Goal: Transaction & Acquisition: Purchase product/service

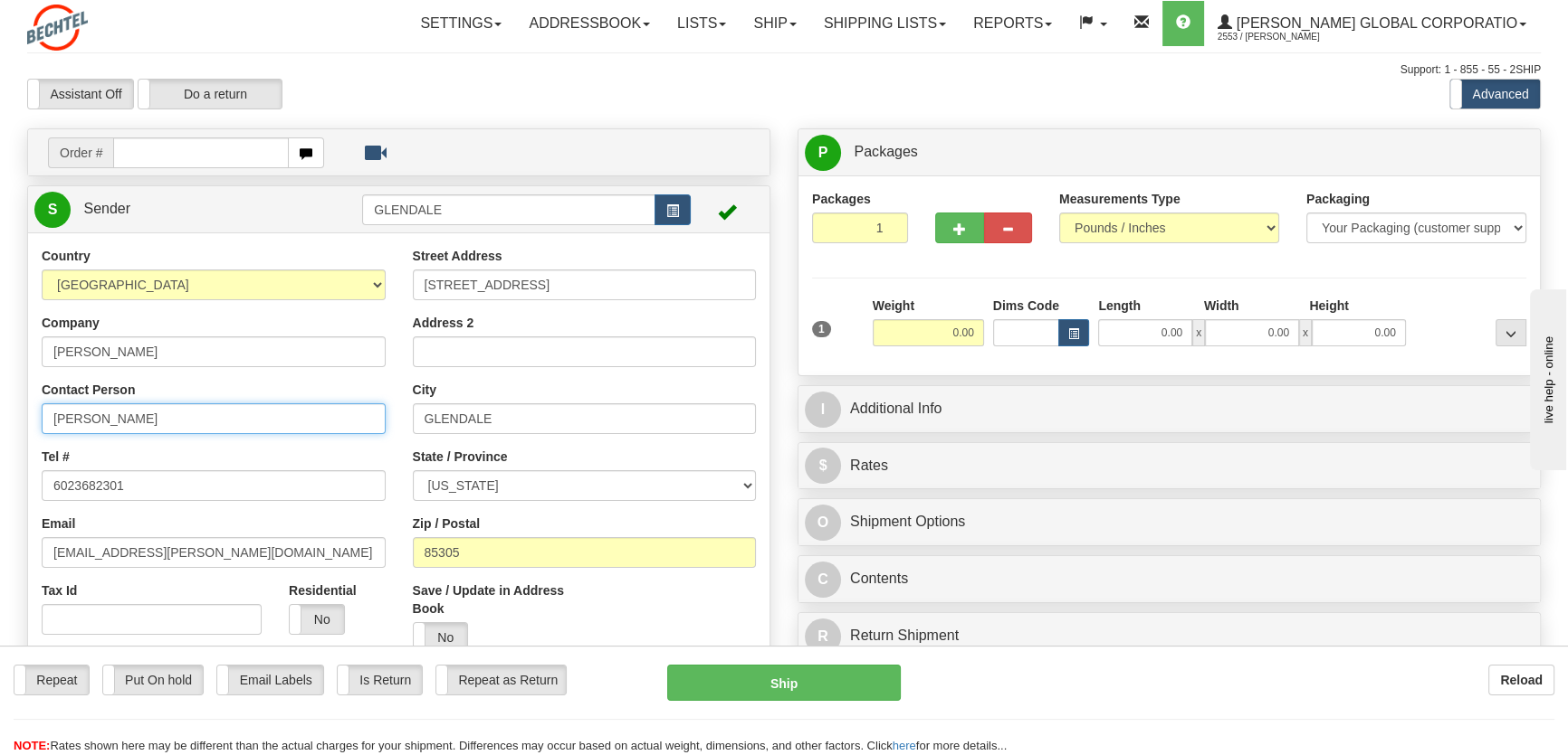
drag, startPoint x: 102, startPoint y: 414, endPoint x: 11, endPoint y: 408, distance: 91.2
click at [176, 421] on input "[PERSON_NAME]" at bounding box center [213, 419] width 344 height 30
type input "[PERSON_NAME]/[PERSON_NAME]"
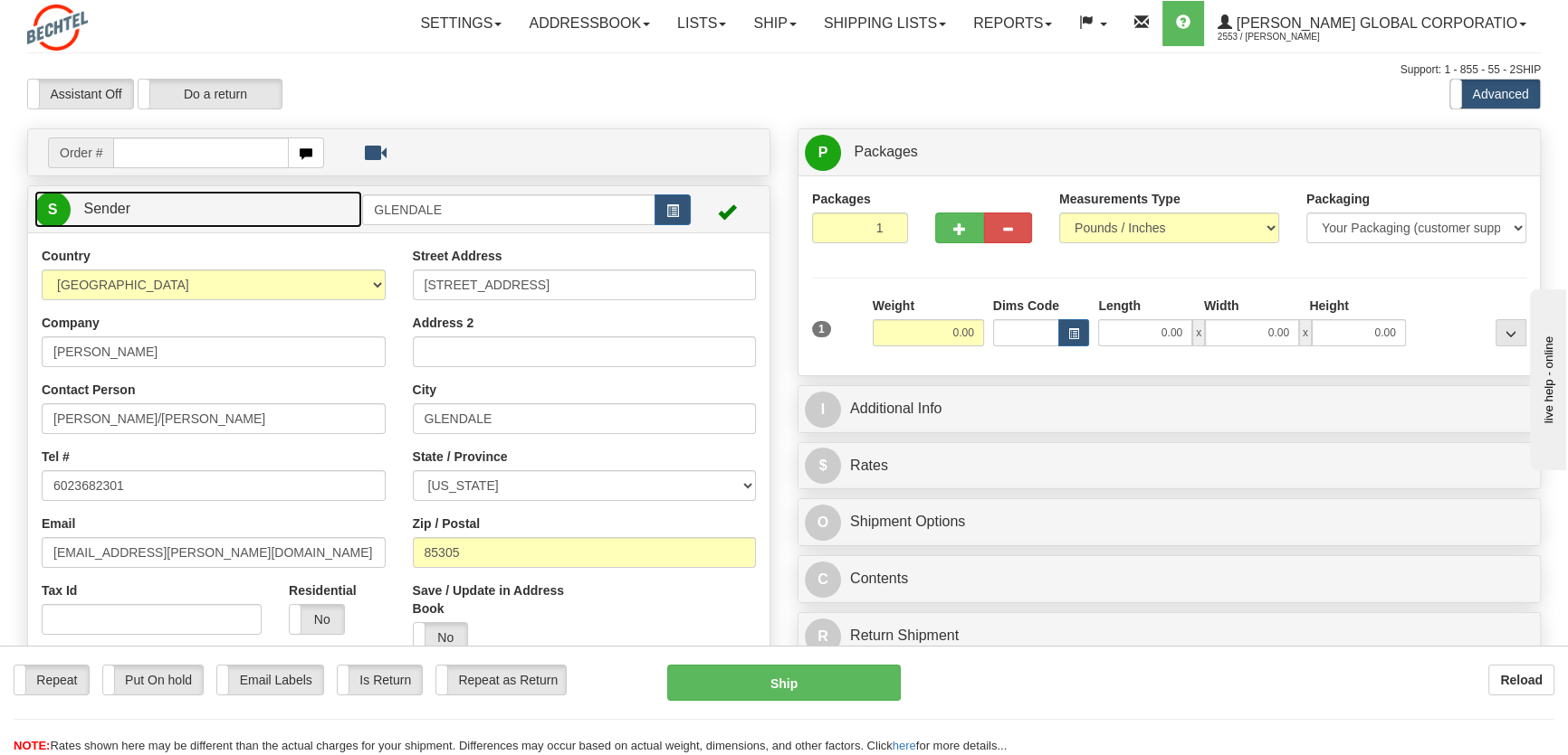
click at [99, 214] on span "Sender" at bounding box center [106, 208] width 47 height 16
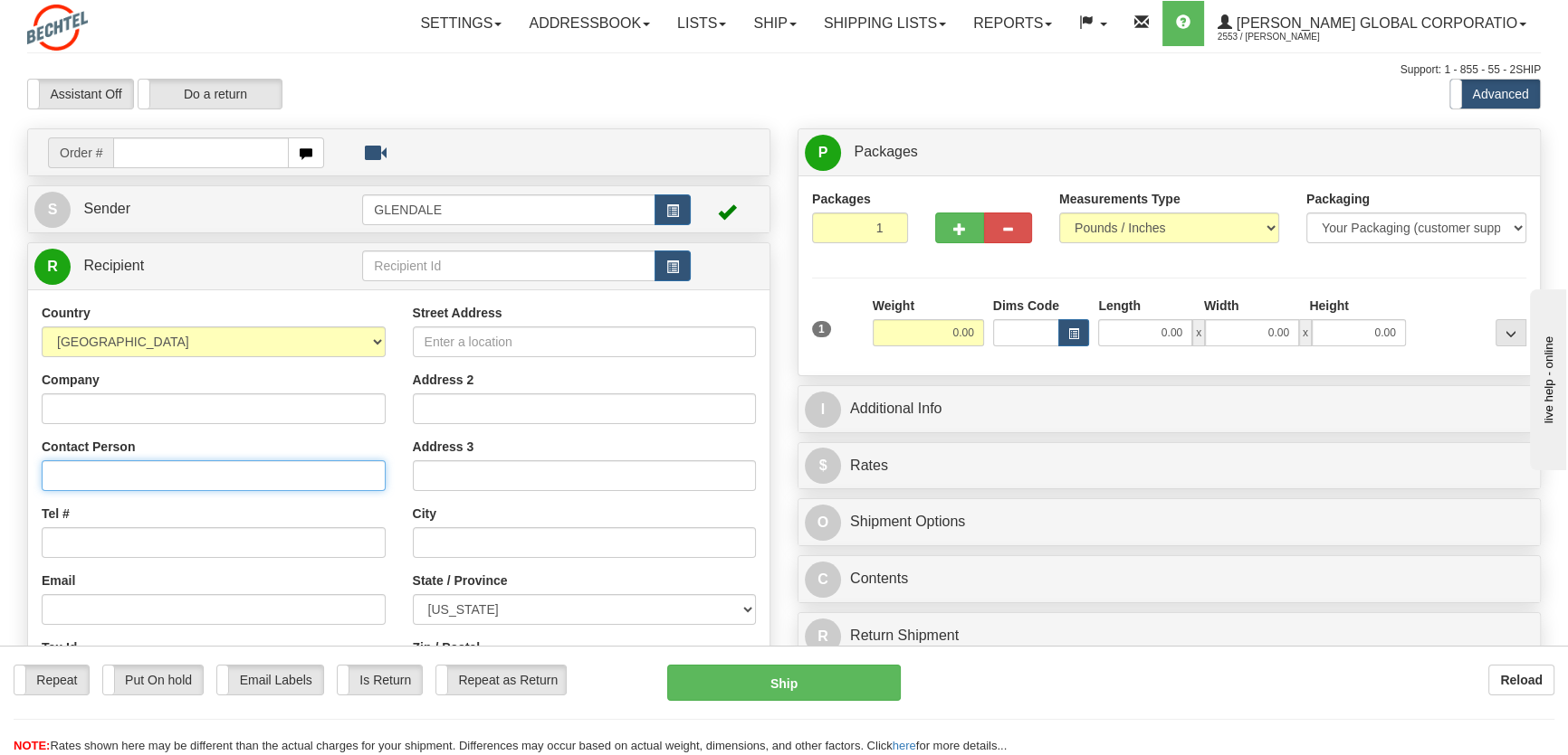
click at [77, 478] on input "Contact Person" at bounding box center [213, 475] width 344 height 30
paste input "[PERSON_NAME]"
type input "[PERSON_NAME]"
click at [572, 340] on input "Street Address" at bounding box center [584, 341] width 344 height 30
paste input "[STREET_ADDRESS]"
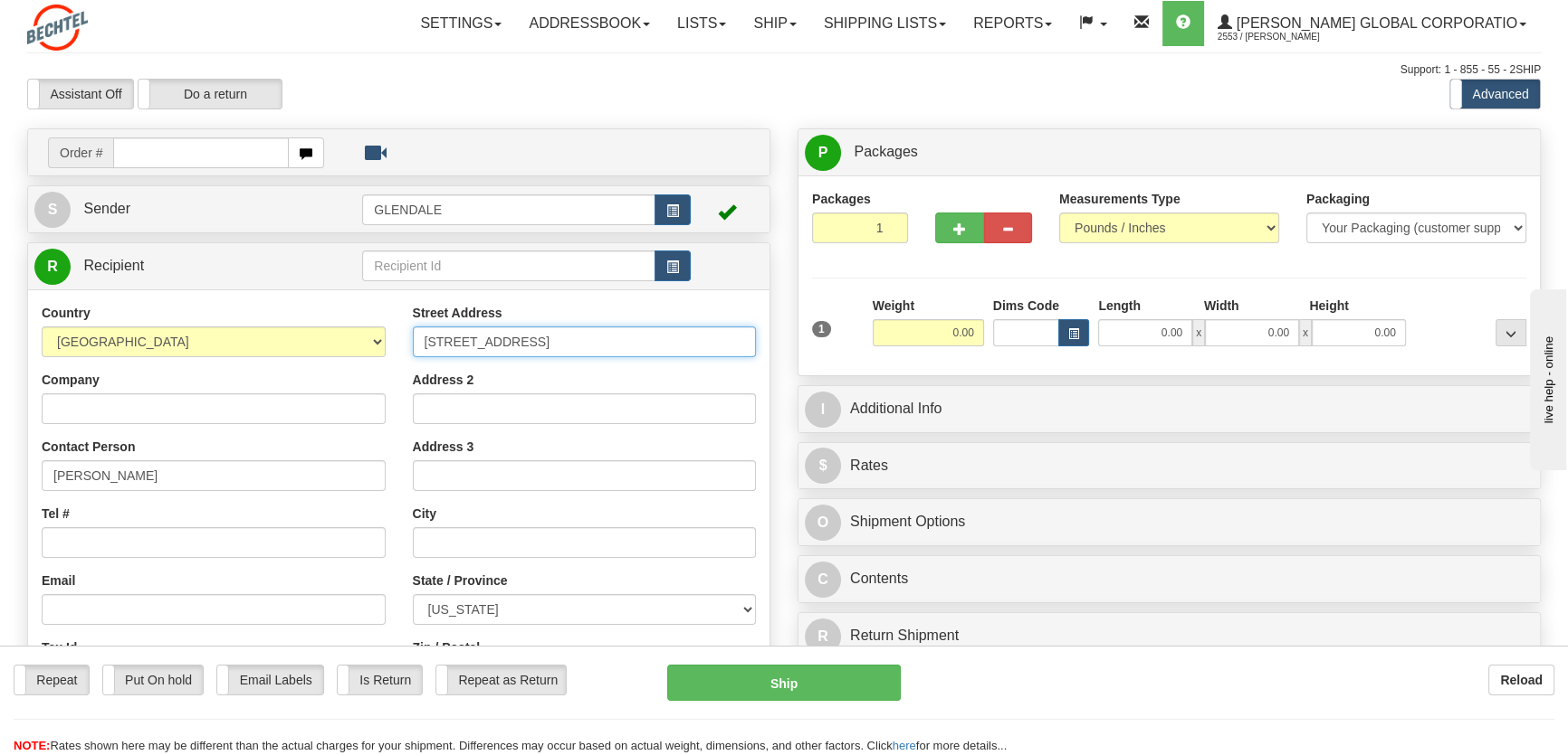
type input "[STREET_ADDRESS]"
click at [443, 534] on input "text" at bounding box center [584, 542] width 344 height 30
paste input "Surprise"
type input "Surprise"
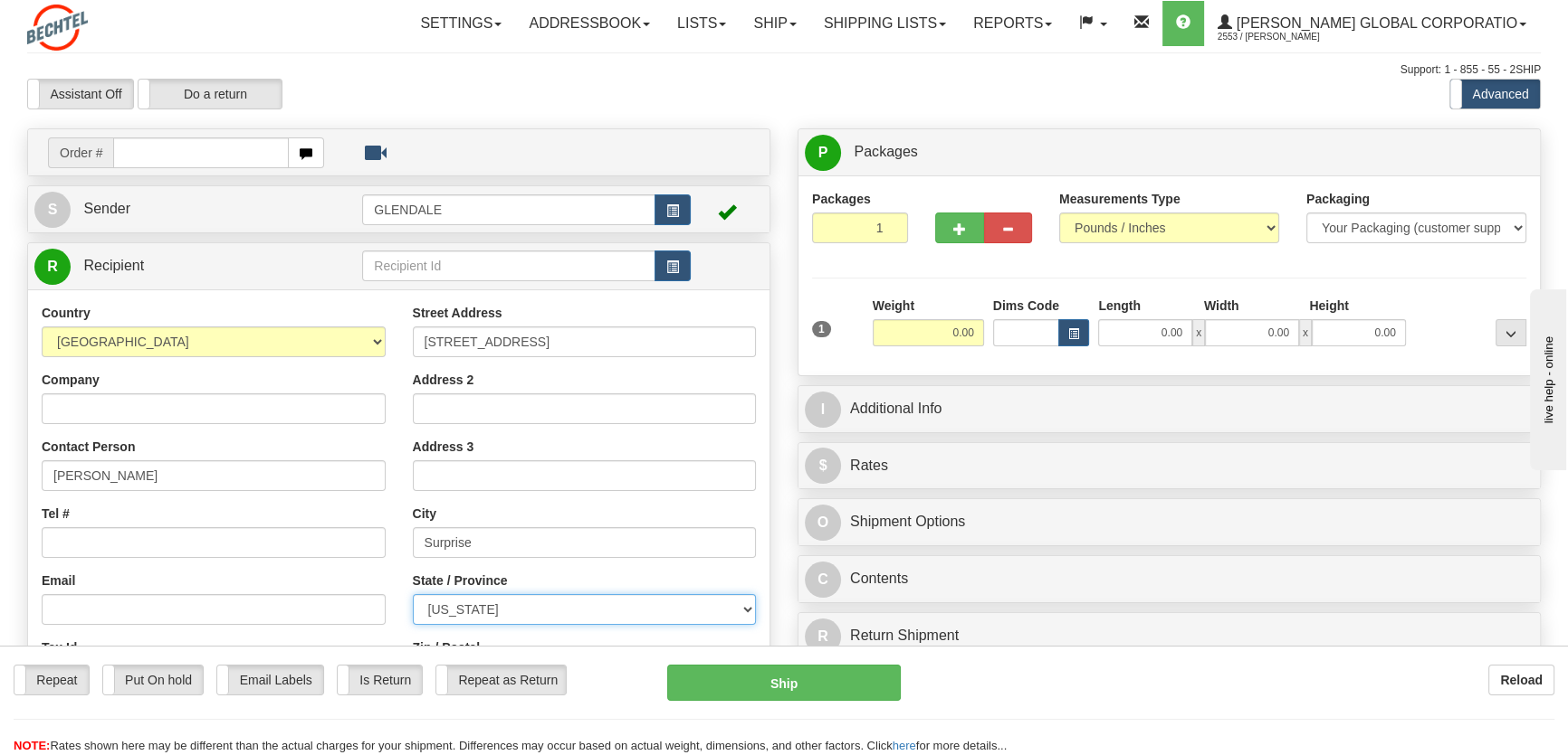
click at [747, 609] on select "[US_STATE] [US_STATE] [US_STATE] [US_STATE] Armed Forces America Armed Forces E…" at bounding box center [584, 609] width 344 height 30
select select "AZ"
click at [412, 595] on select "[US_STATE] [US_STATE] [US_STATE] [US_STATE] Armed Forces America Armed Forces E…" at bounding box center [584, 609] width 344 height 30
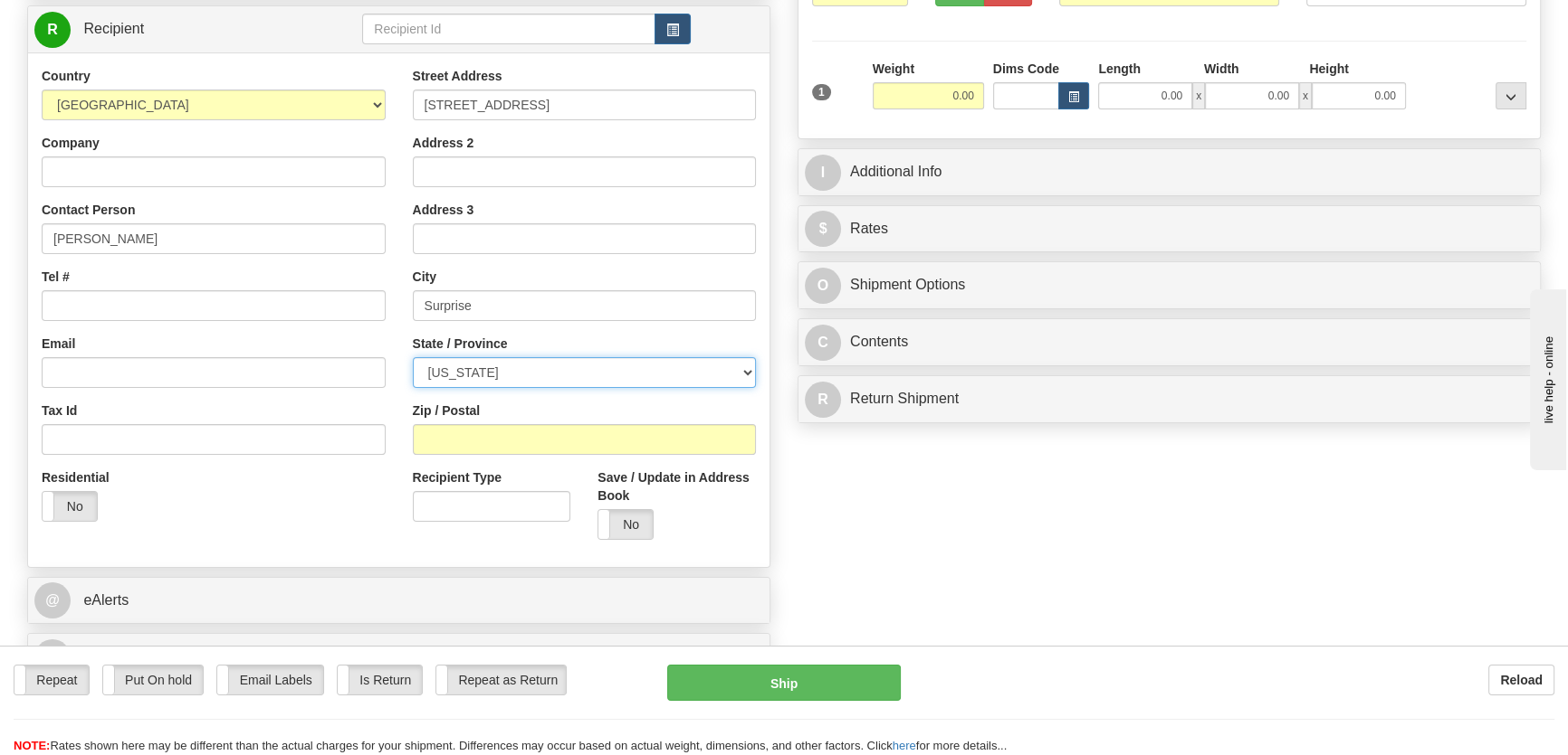
scroll to position [246, 0]
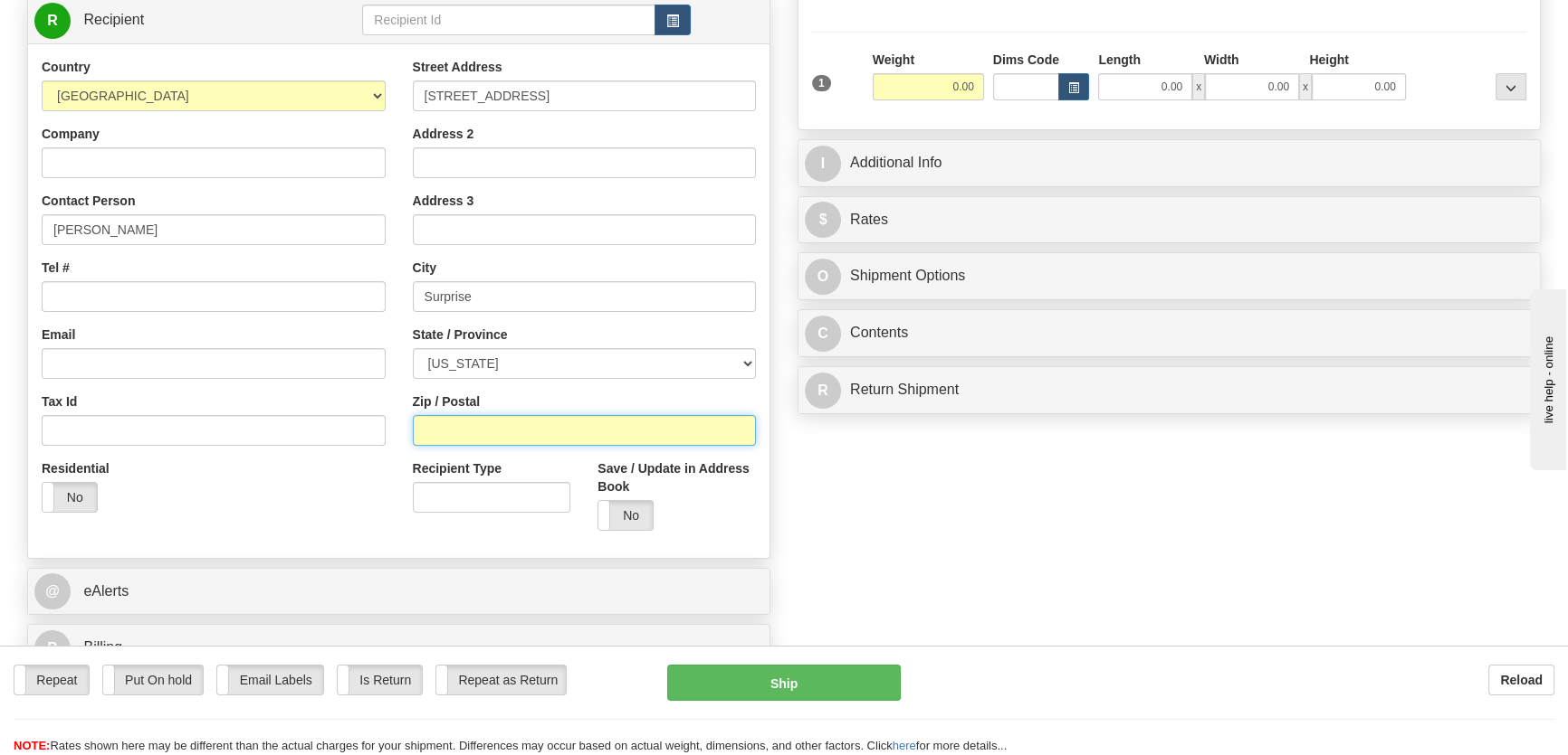
click at [469, 425] on input "Zip / Postal" at bounding box center [584, 430] width 344 height 30
type input "85388"
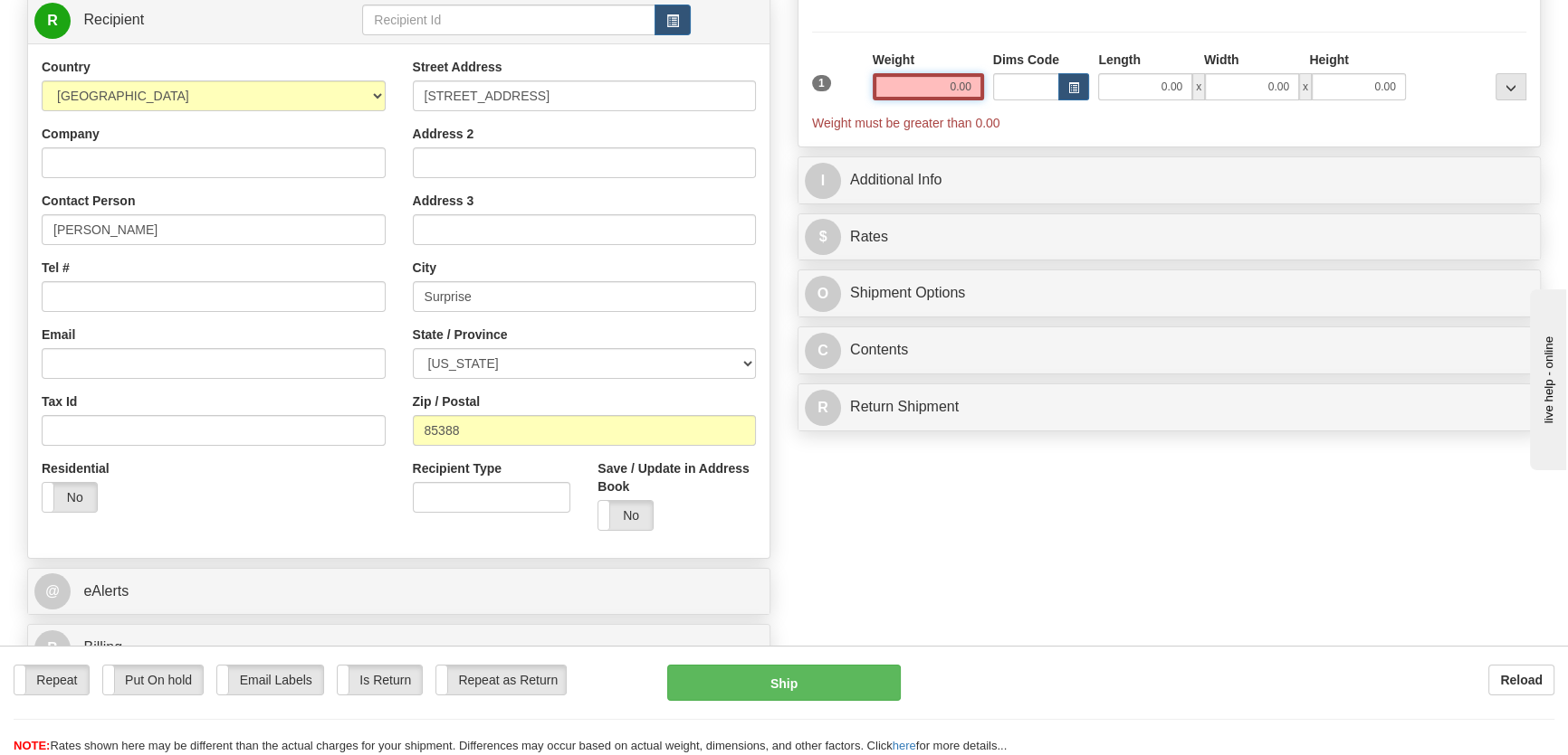
drag, startPoint x: 951, startPoint y: 81, endPoint x: 998, endPoint y: 88, distance: 47.5
click at [998, 88] on div "1 Weight 0.00 Dims Code 0.00" at bounding box center [1169, 91] width 723 height 81
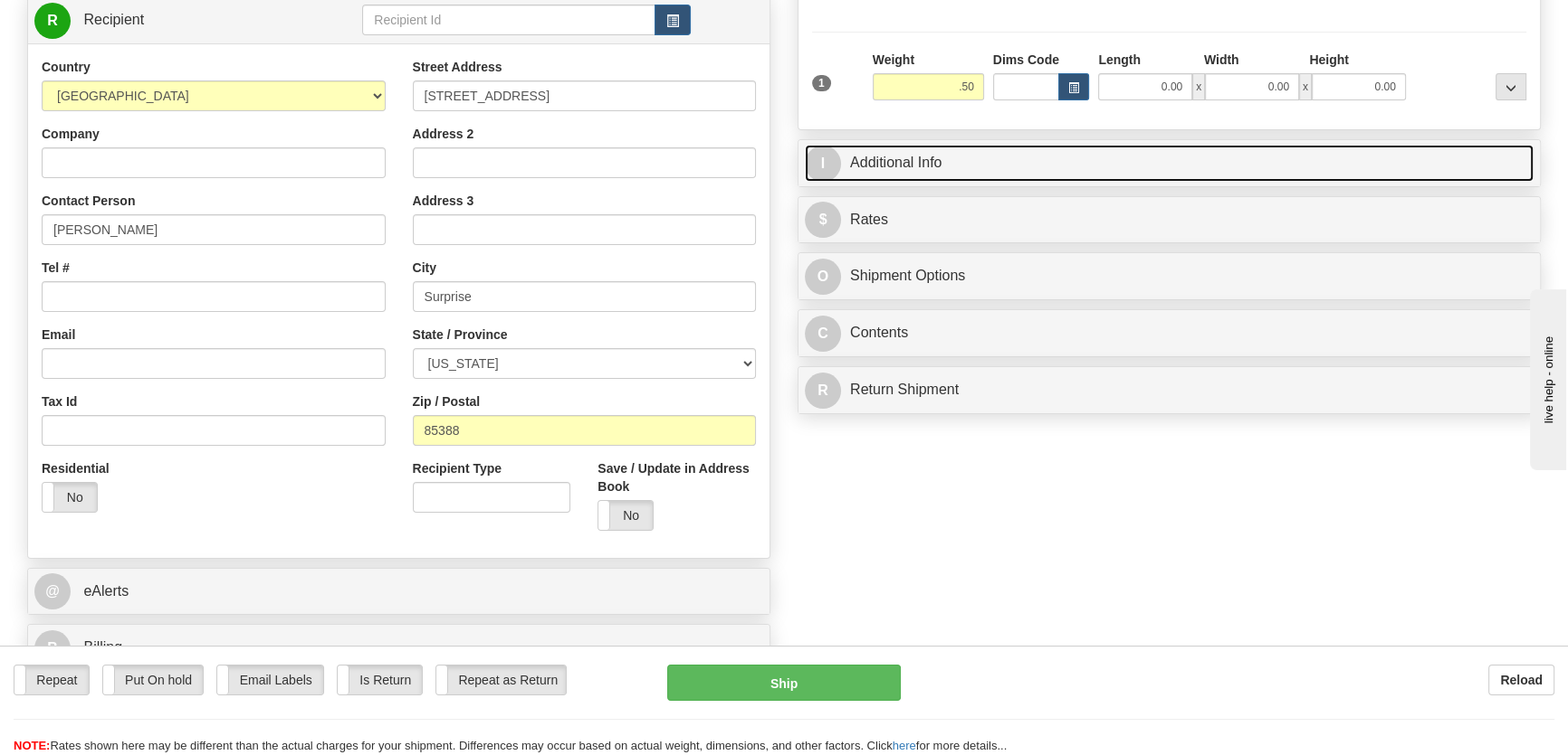
type input "0.50"
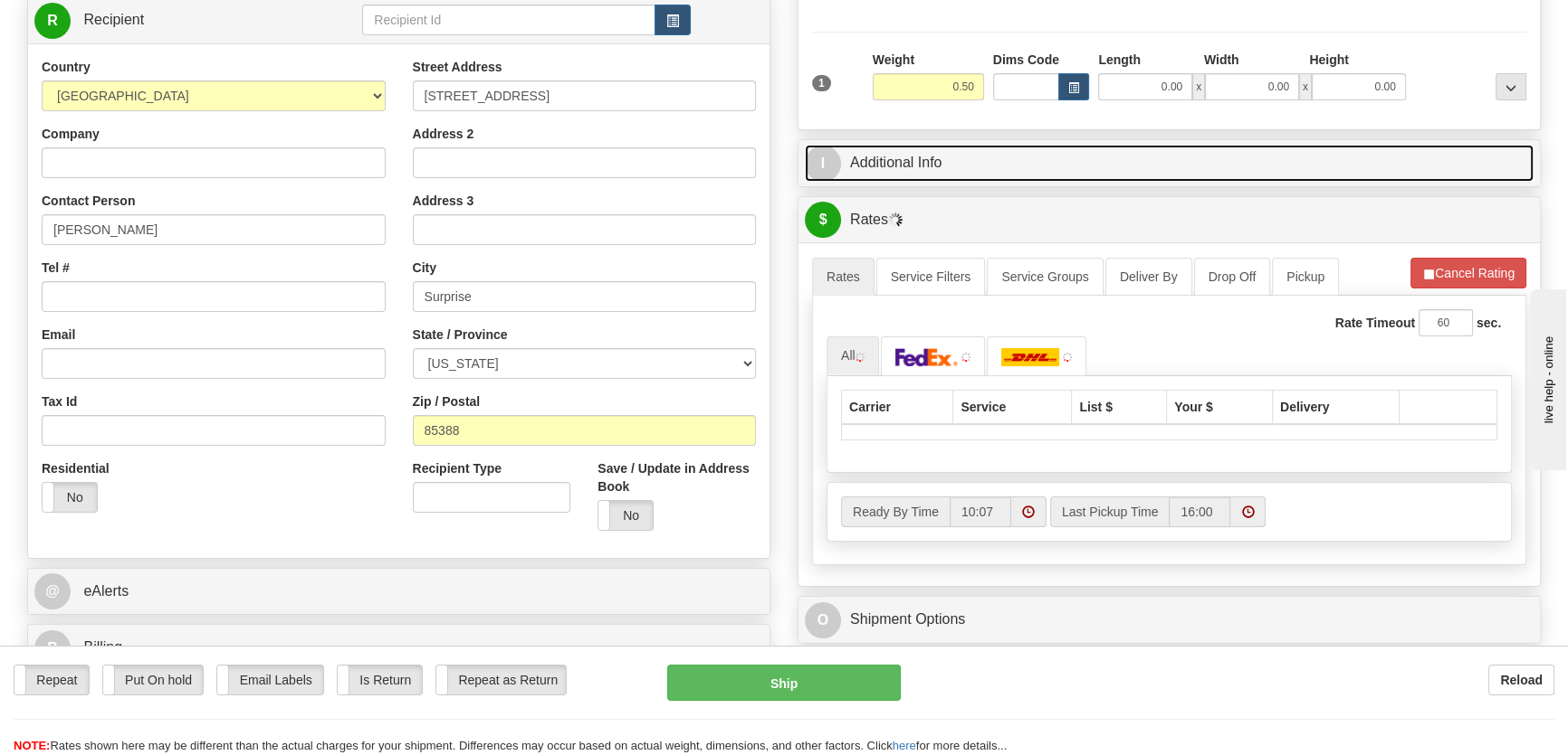
click at [904, 161] on link "I Additional Info" at bounding box center [1169, 163] width 729 height 37
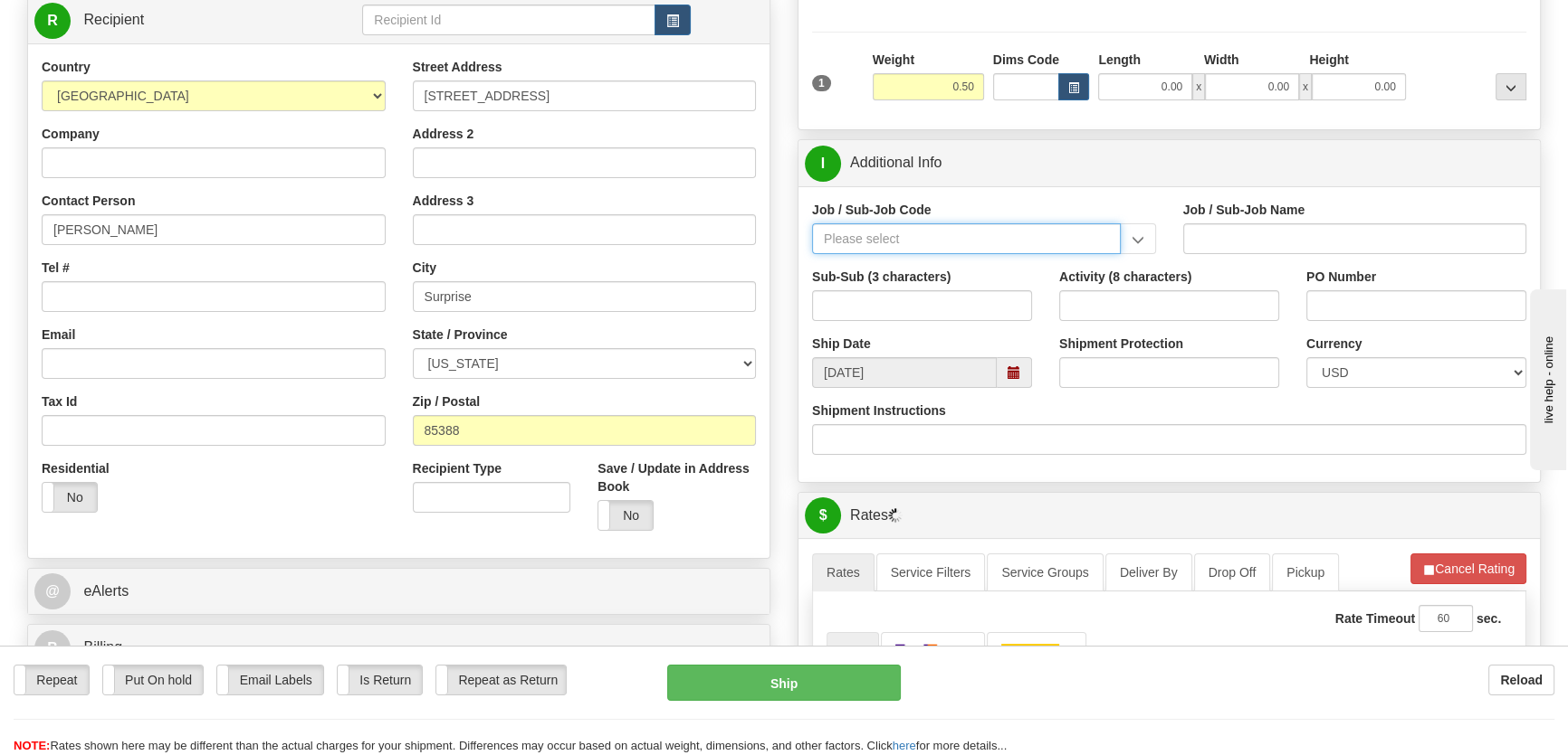
click at [909, 240] on input "Job / Sub-Job Code" at bounding box center [966, 238] width 309 height 30
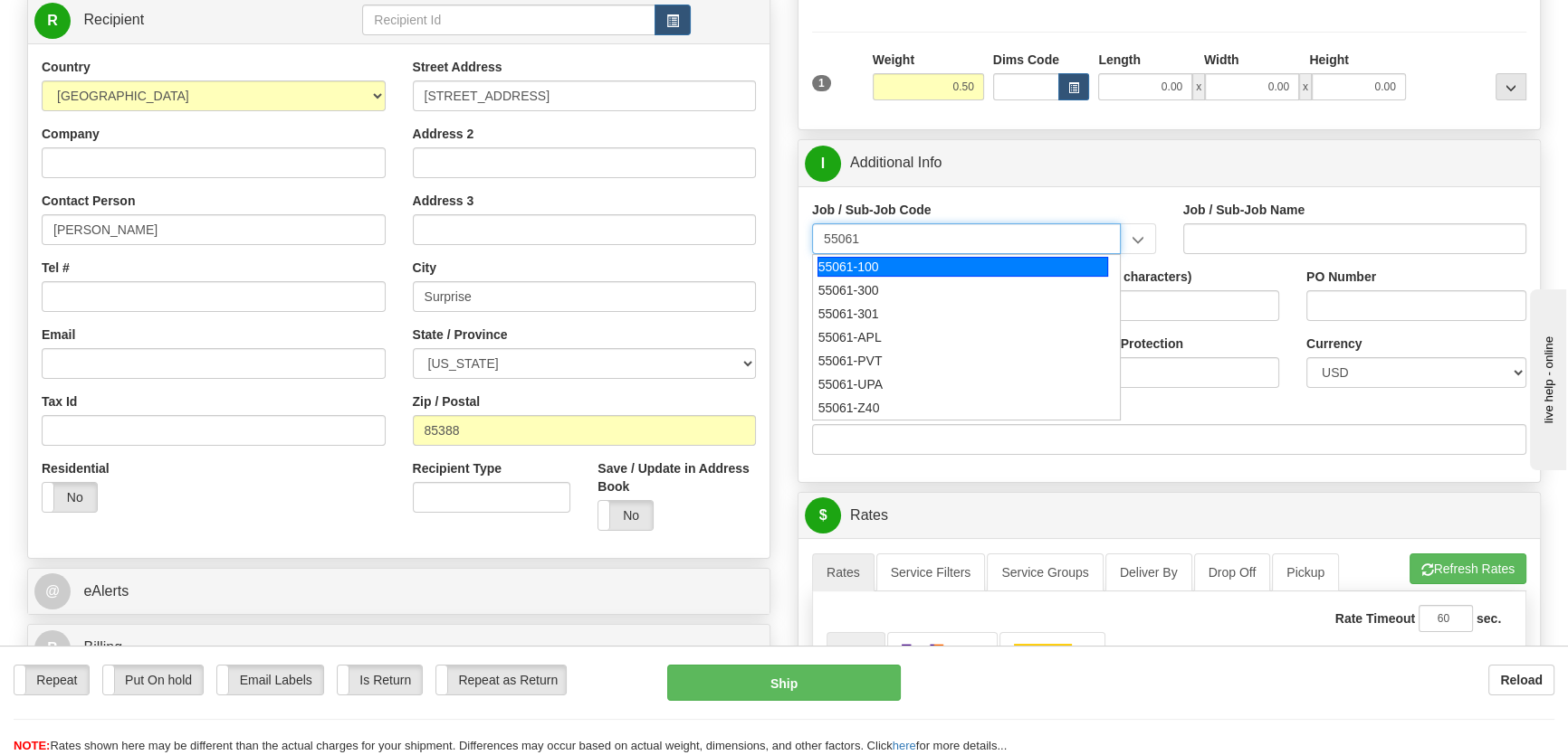
click at [871, 264] on div "55061-100" at bounding box center [962, 267] width 291 height 20
type input "55061-100"
type input "SOC - SOC OPS"
type input "55061-100"
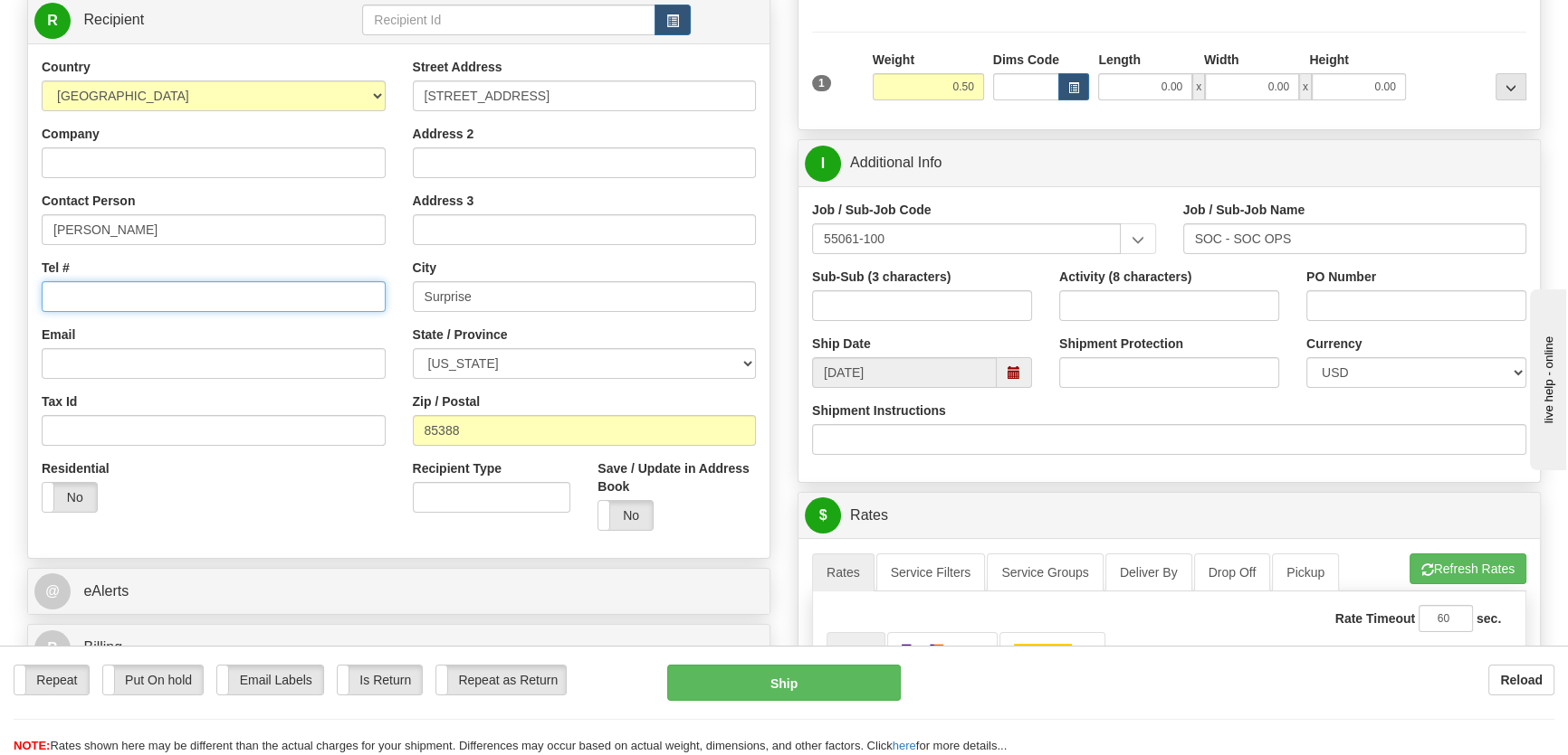
click at [73, 290] on input "Tel #" at bounding box center [213, 296] width 344 height 30
paste input "[PHONE_NUMBER]"
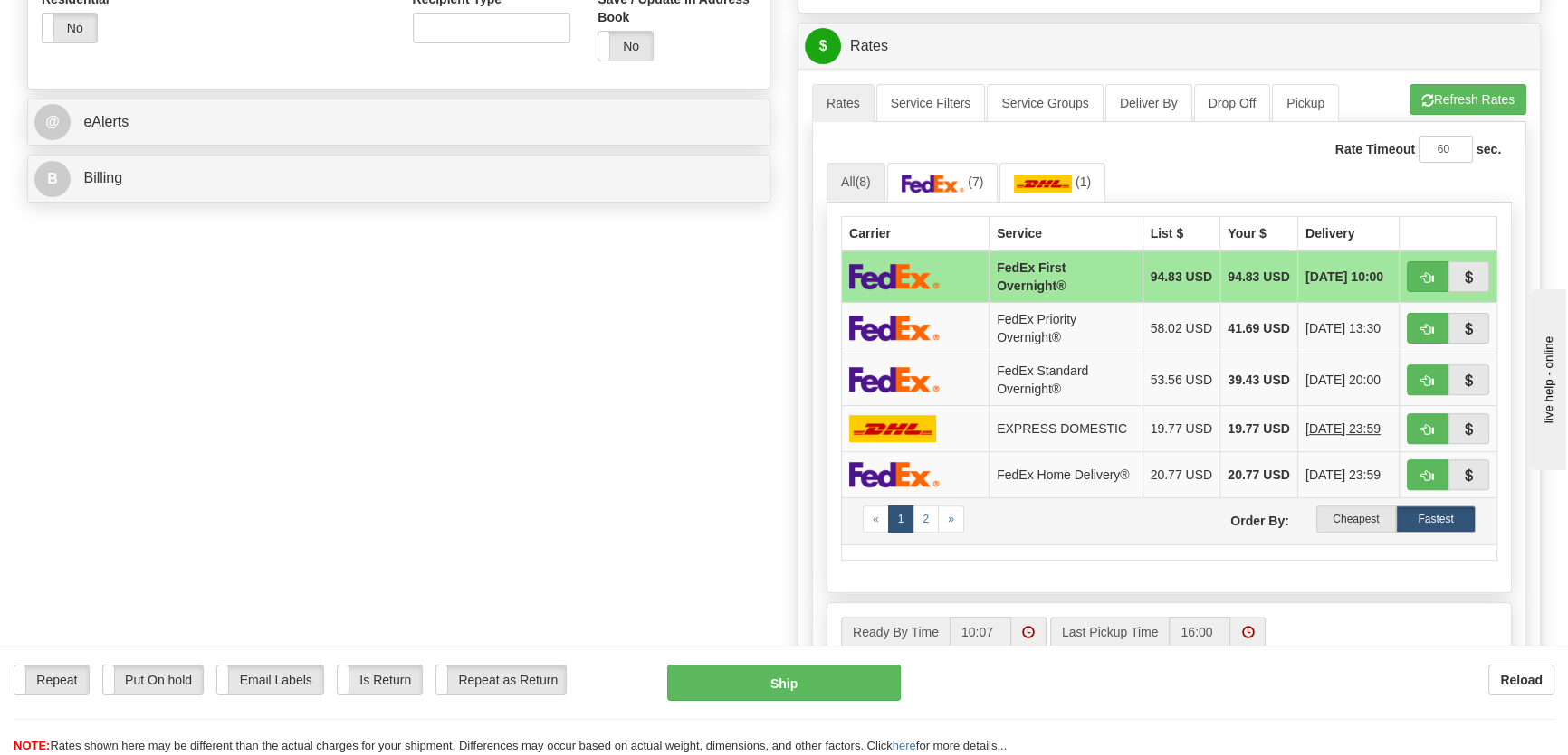
scroll to position [740, 0]
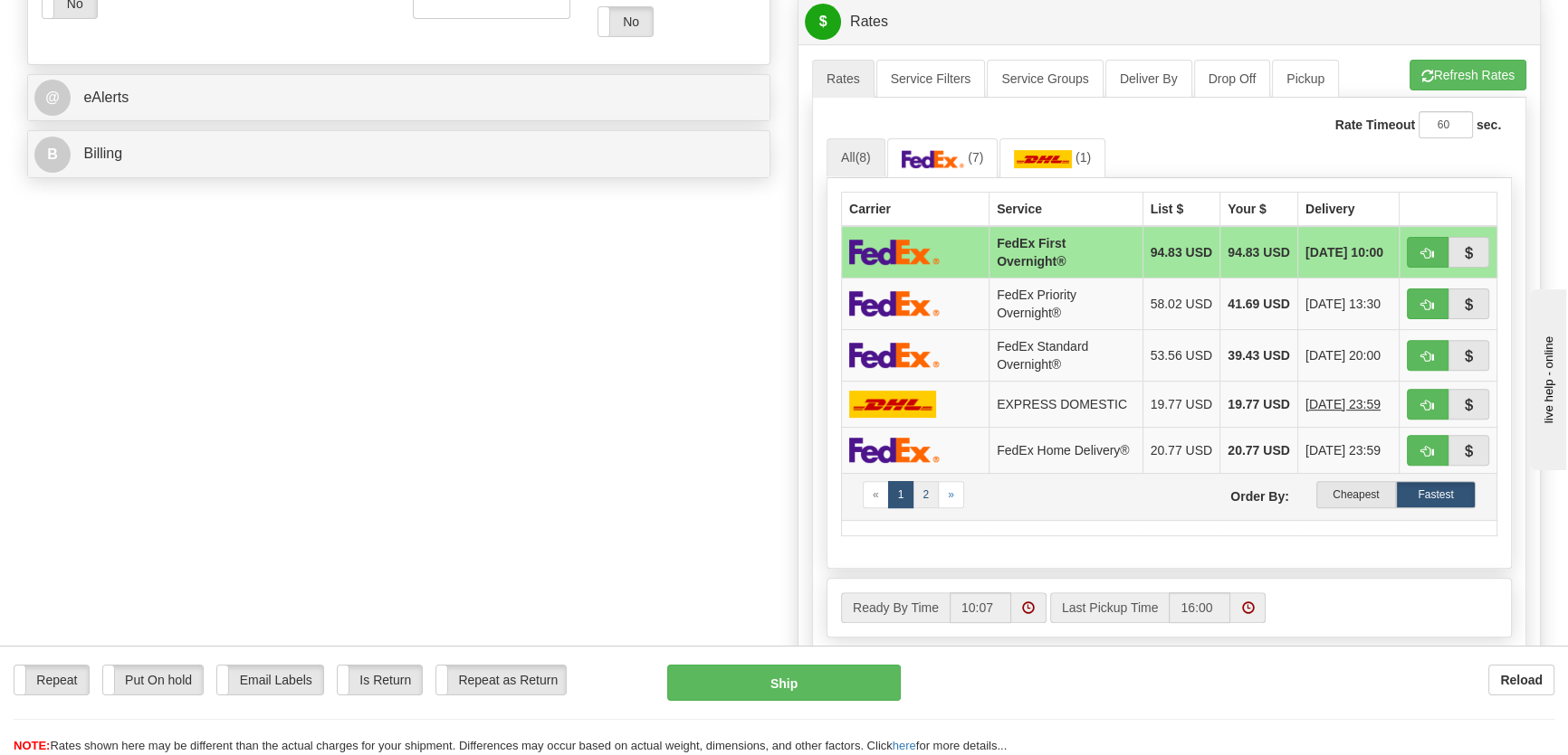
type input "[PHONE_NUMBER]"
click at [927, 507] on link "2" at bounding box center [925, 494] width 26 height 27
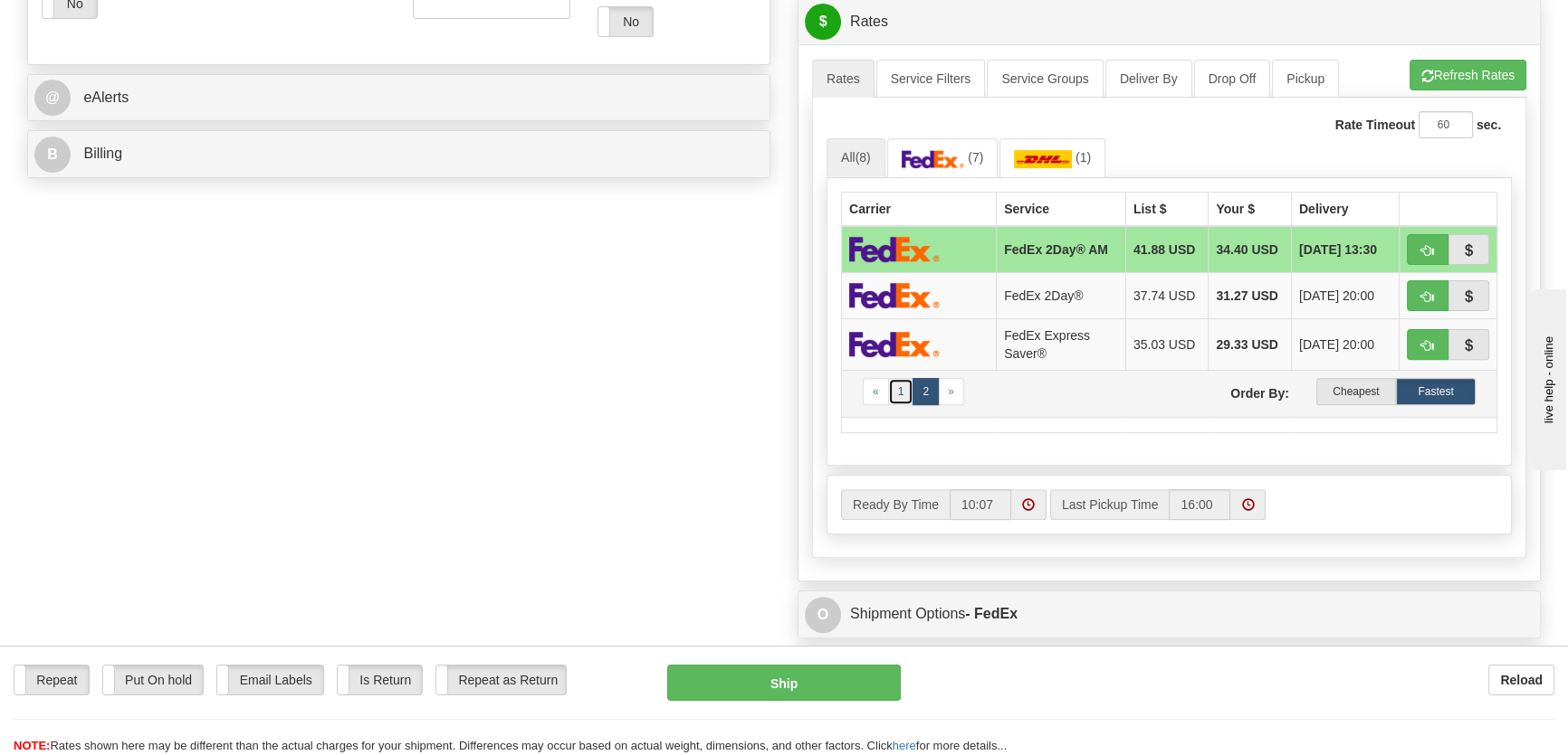
click at [901, 392] on link "1" at bounding box center [901, 391] width 26 height 27
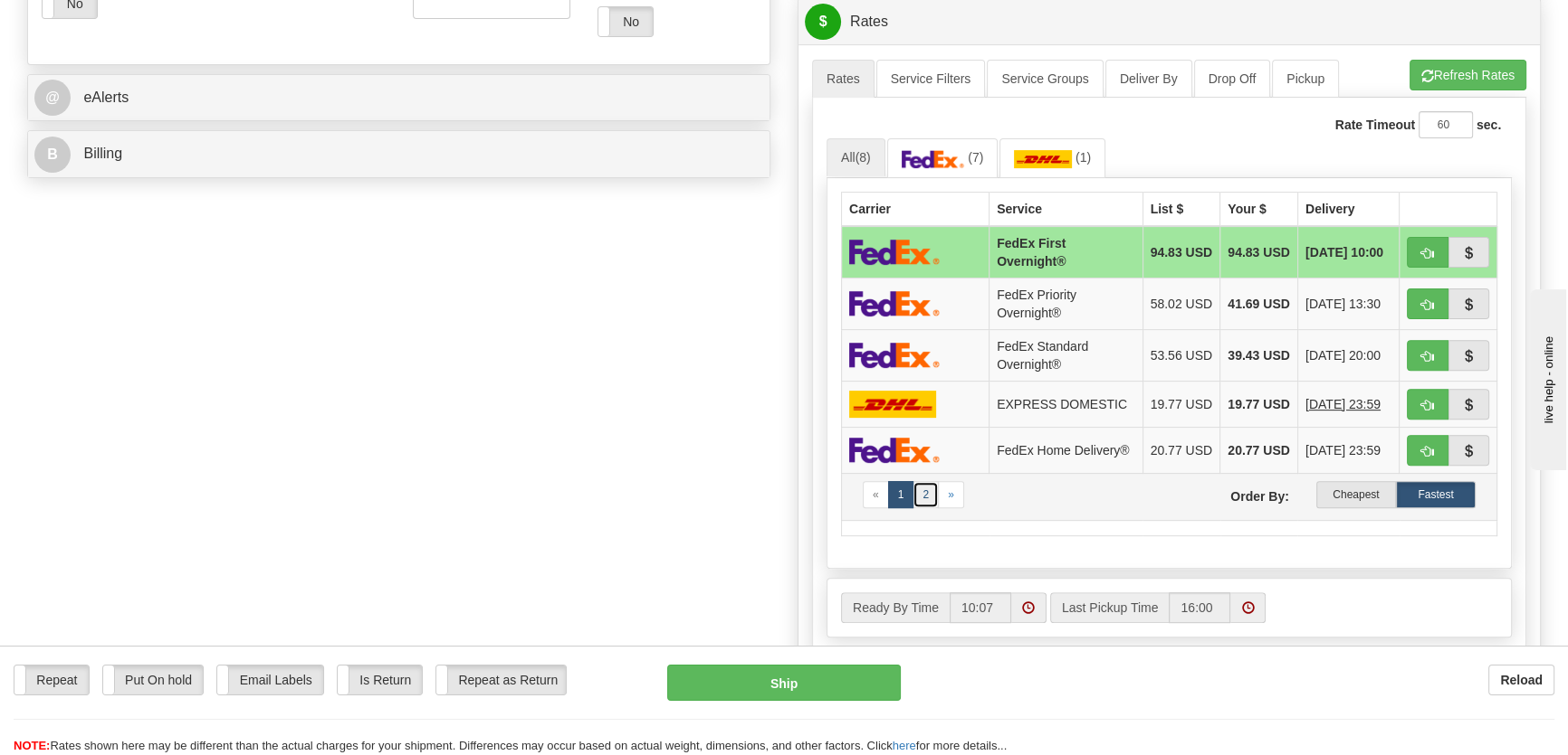
click at [932, 507] on link "2" at bounding box center [925, 494] width 26 height 27
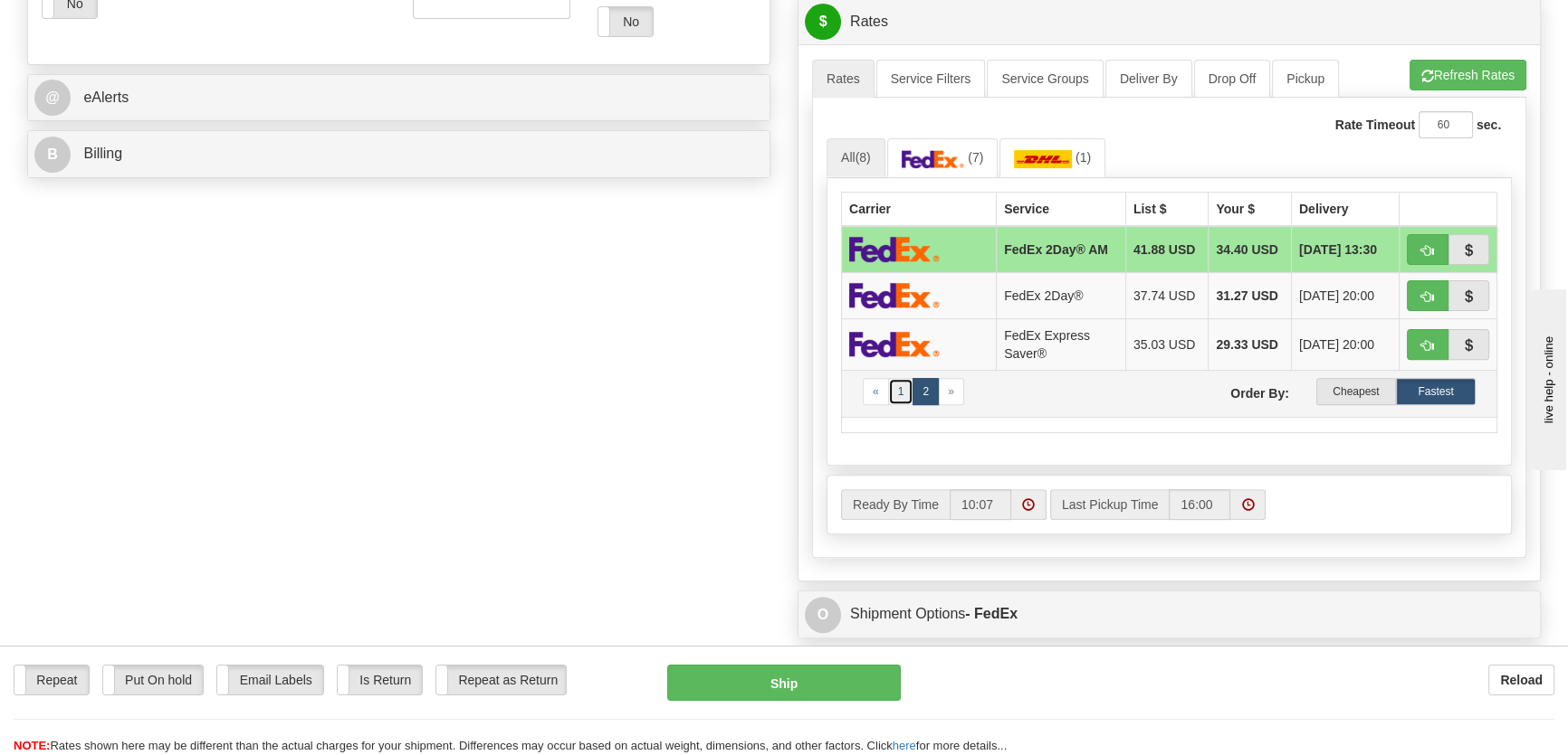
click at [898, 398] on link "1" at bounding box center [901, 391] width 26 height 27
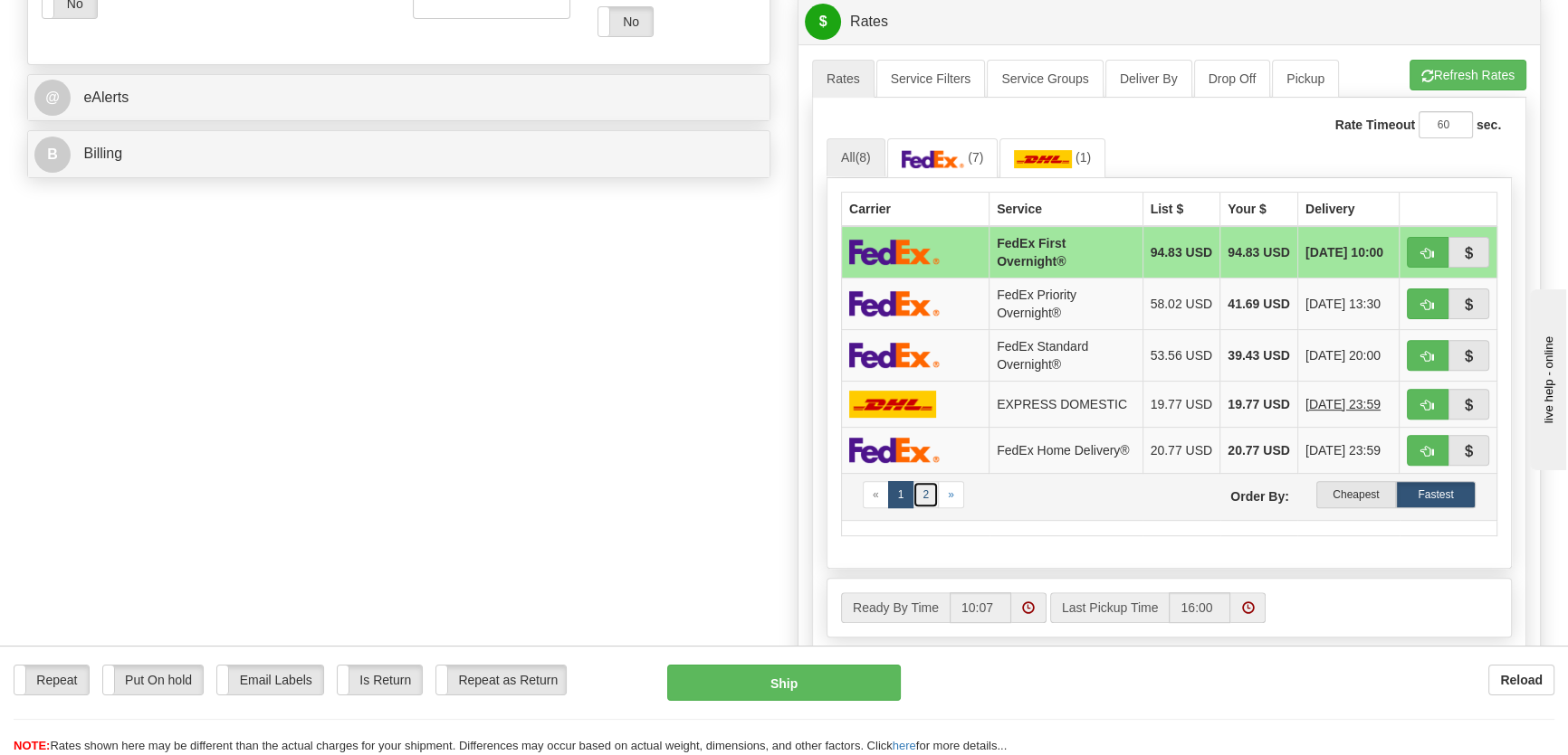
click at [925, 503] on link "2" at bounding box center [925, 494] width 26 height 27
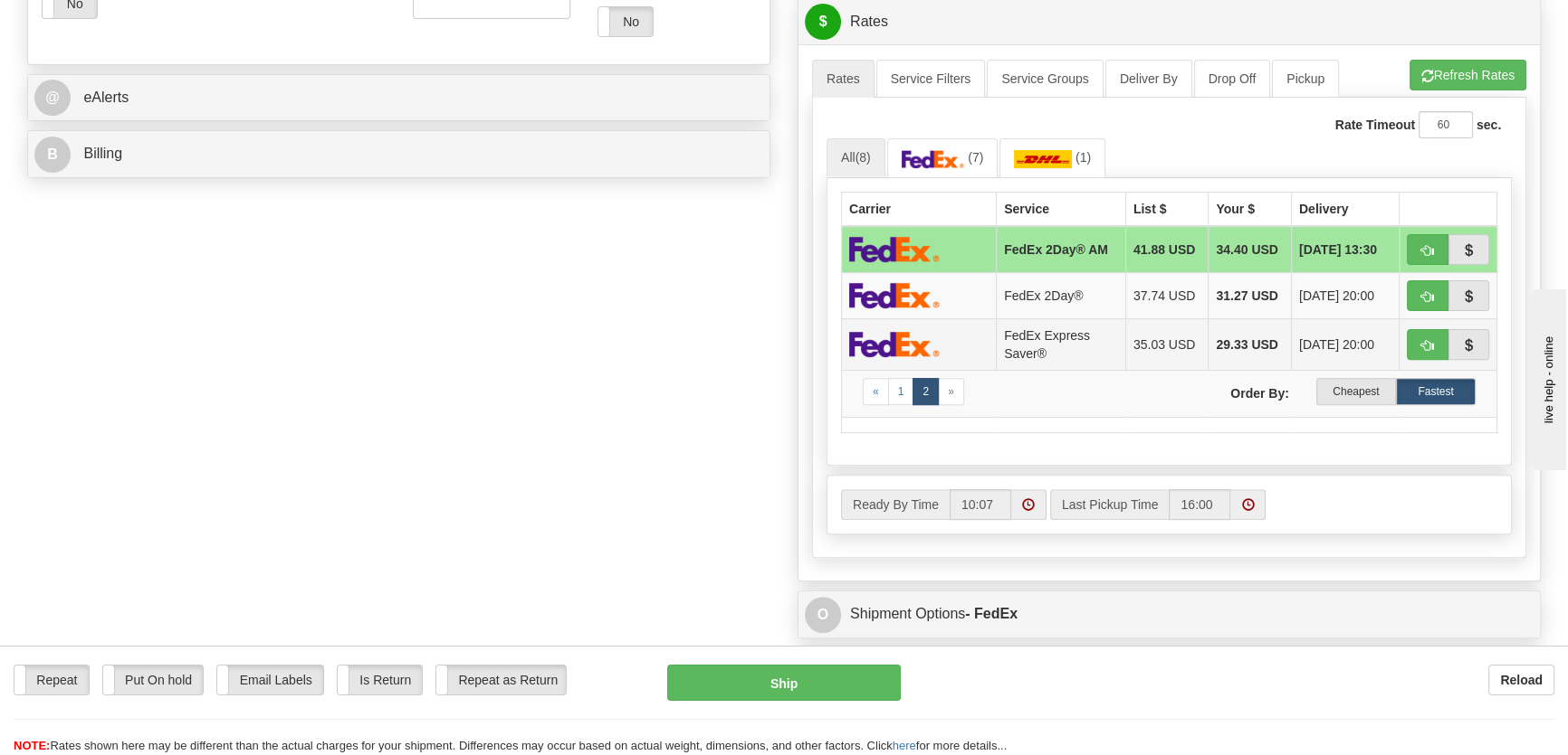
click at [1043, 358] on td "FedEx Express Saver®" at bounding box center [1061, 344] width 129 height 52
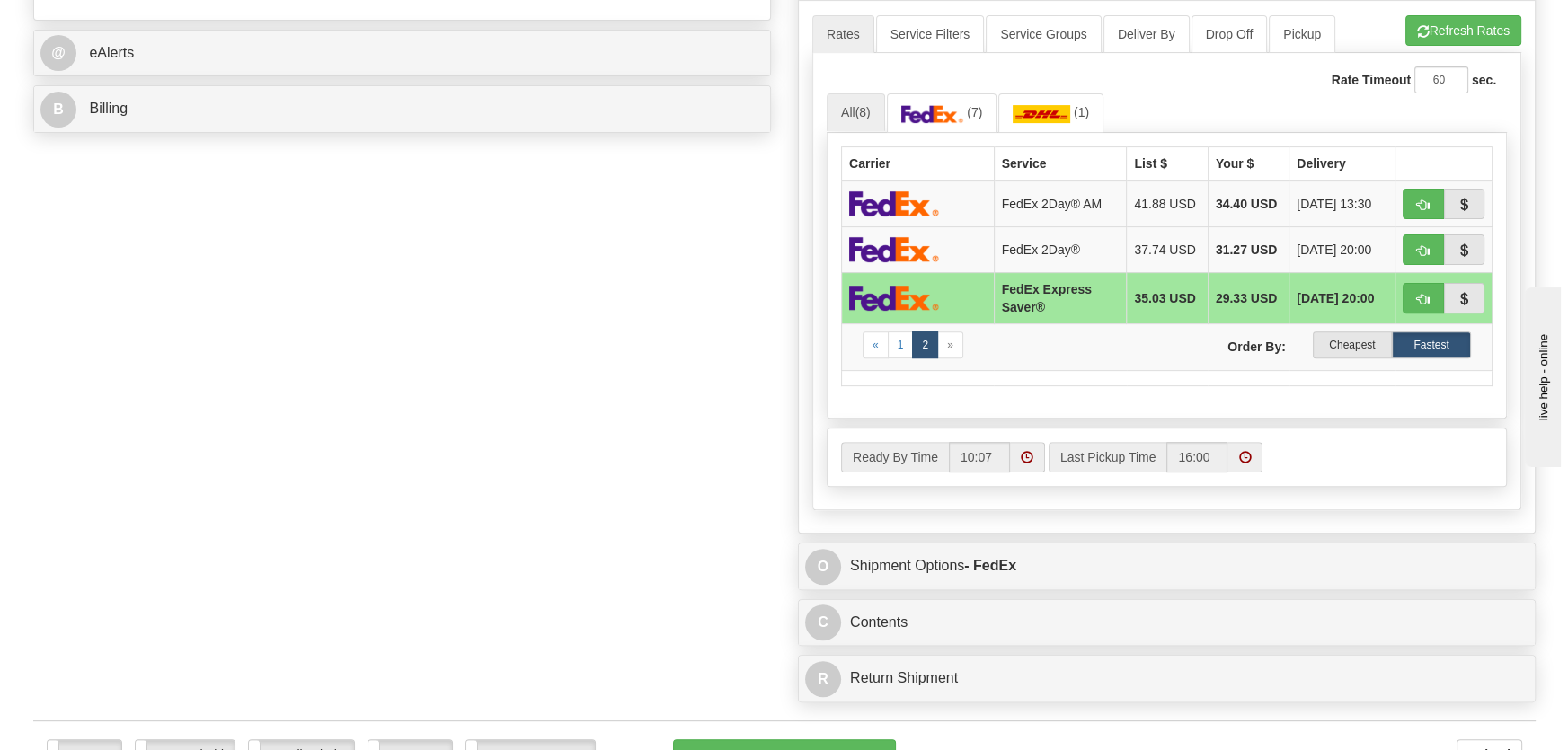
scroll to position [980, 0]
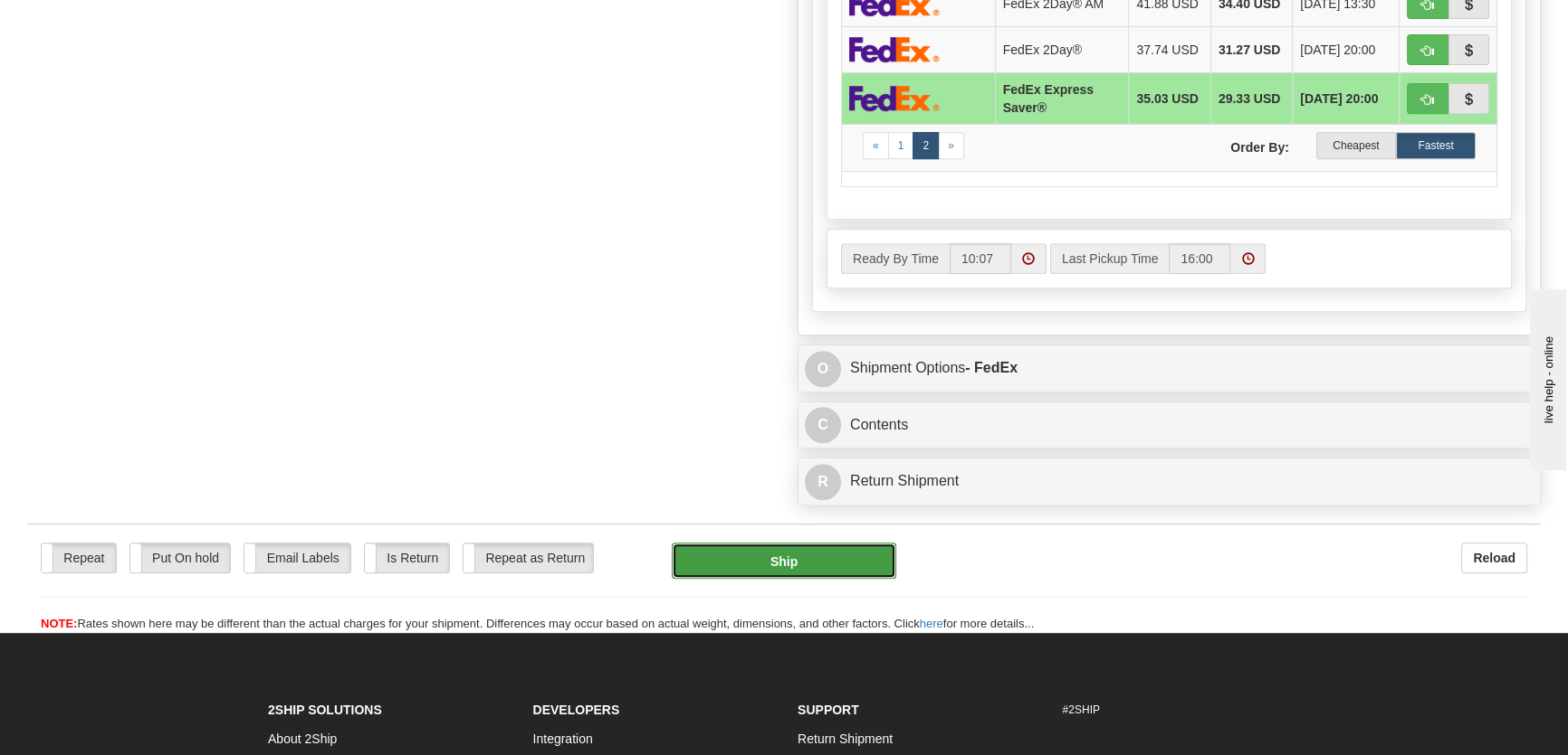
click at [808, 560] on button "Ship" at bounding box center [784, 560] width 225 height 36
type input "20"
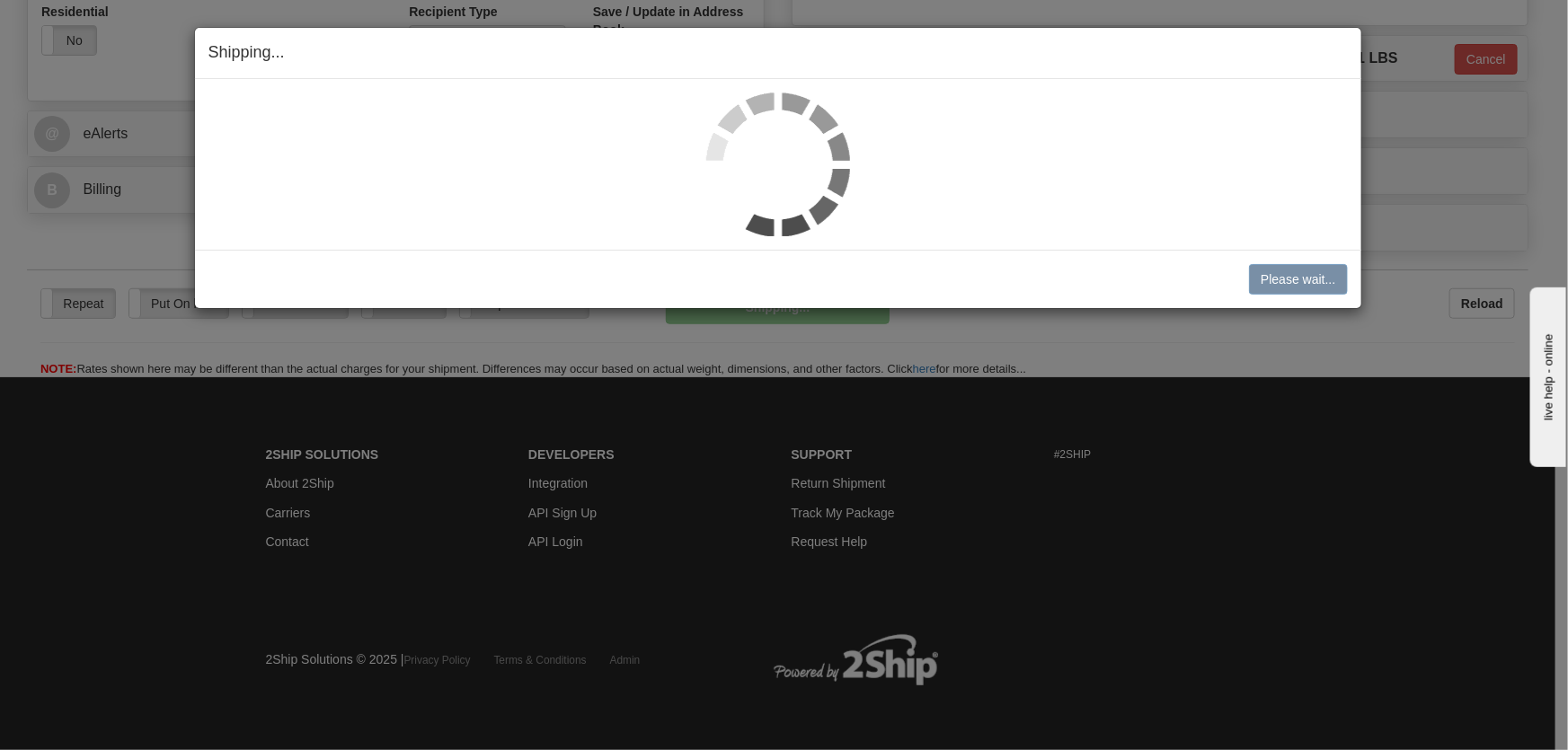
scroll to position [698, 0]
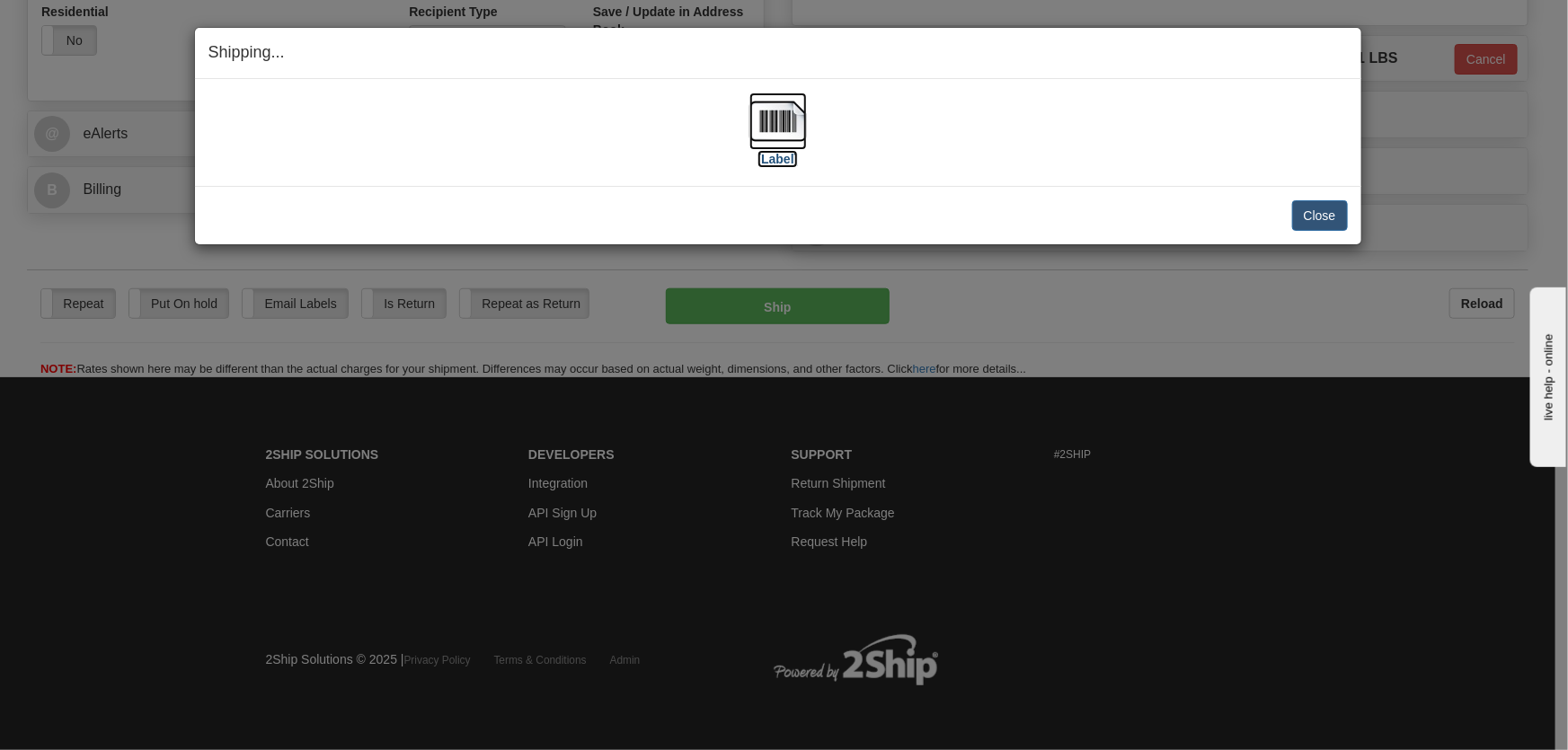
click at [779, 128] on img at bounding box center [778, 121] width 58 height 58
